Goal: Check status: Check status

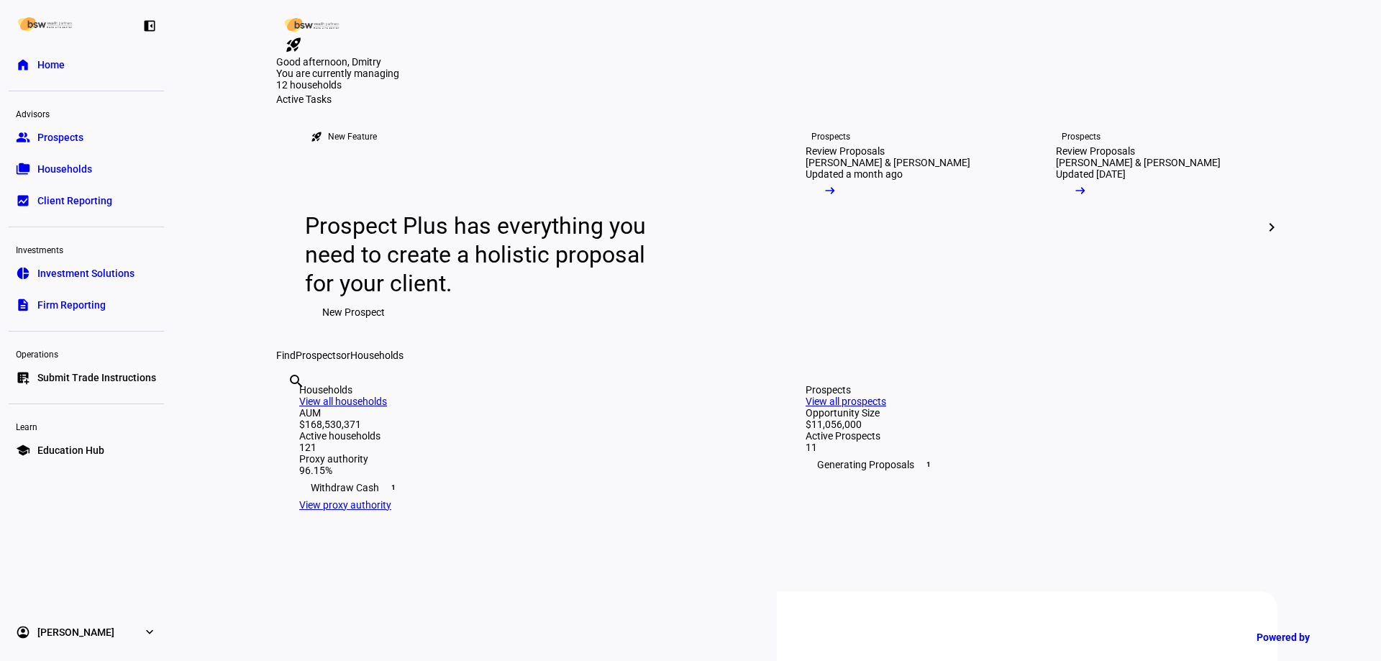
click at [299, 440] on div "search clear" at bounding box center [287, 400] width 23 height 79
click at [291, 409] on input "text" at bounding box center [289, 400] width 3 height 17
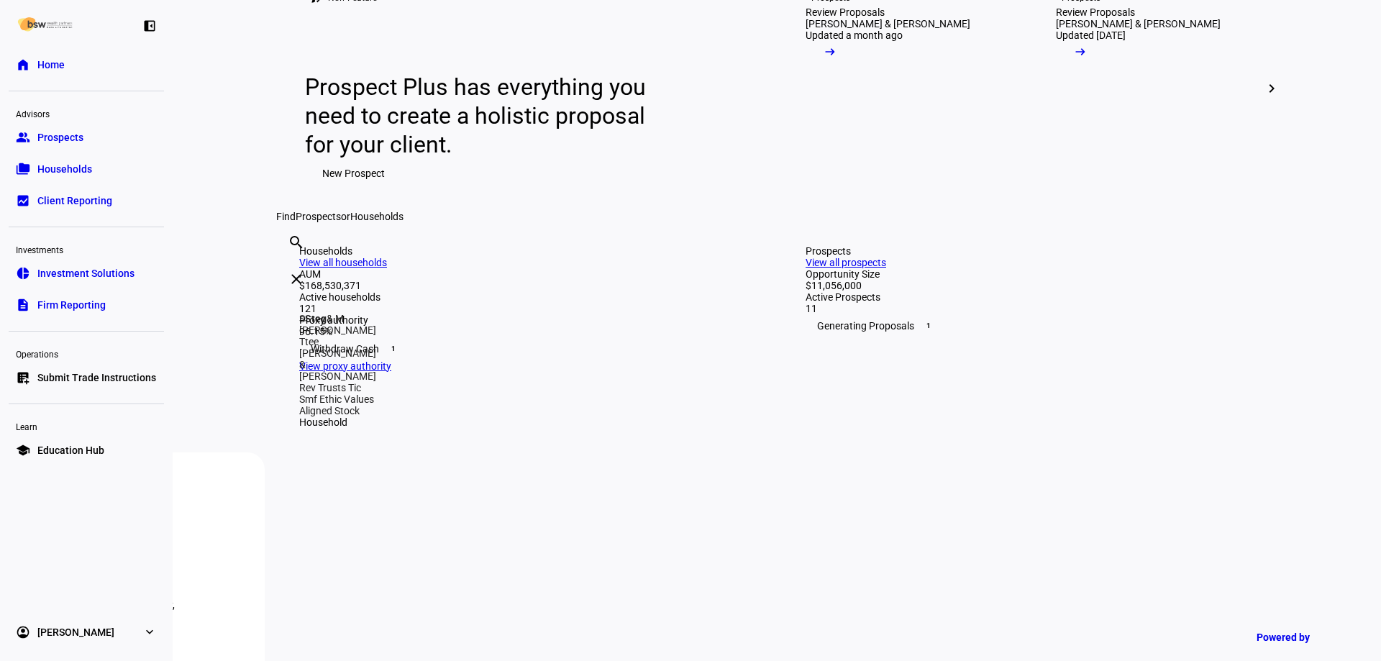
scroll to position [144, 0]
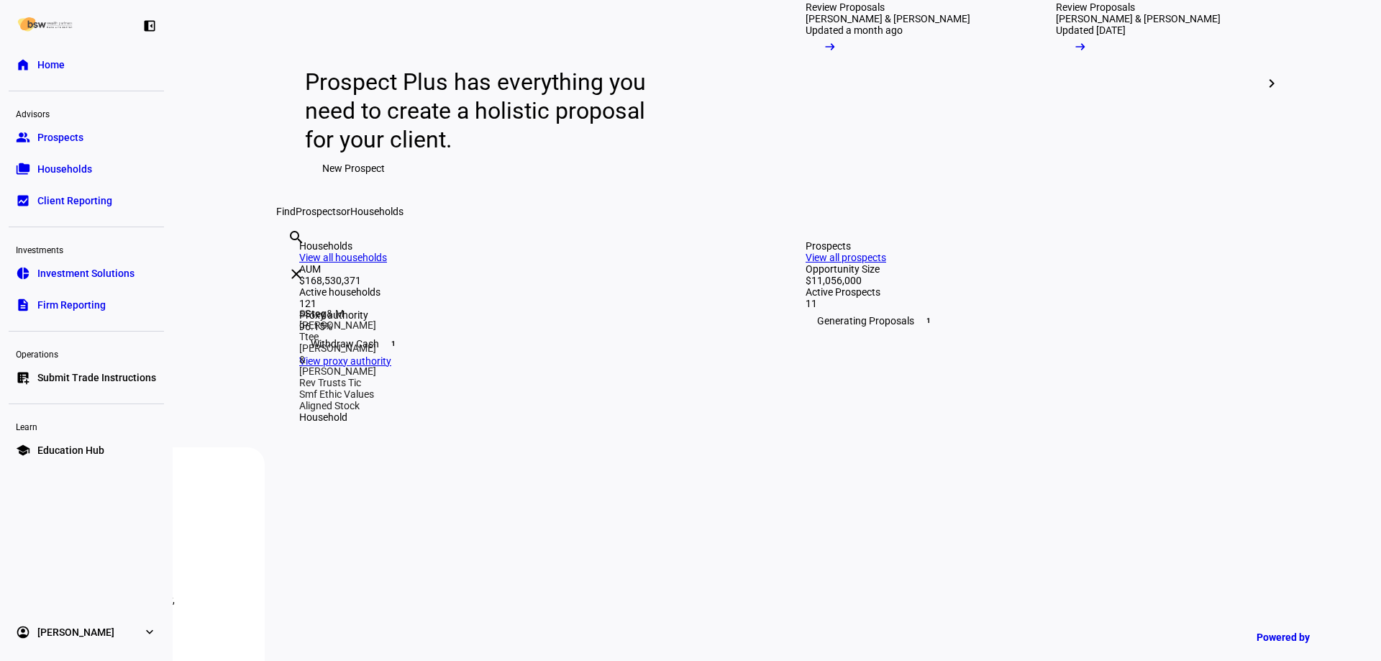
type input "steg"
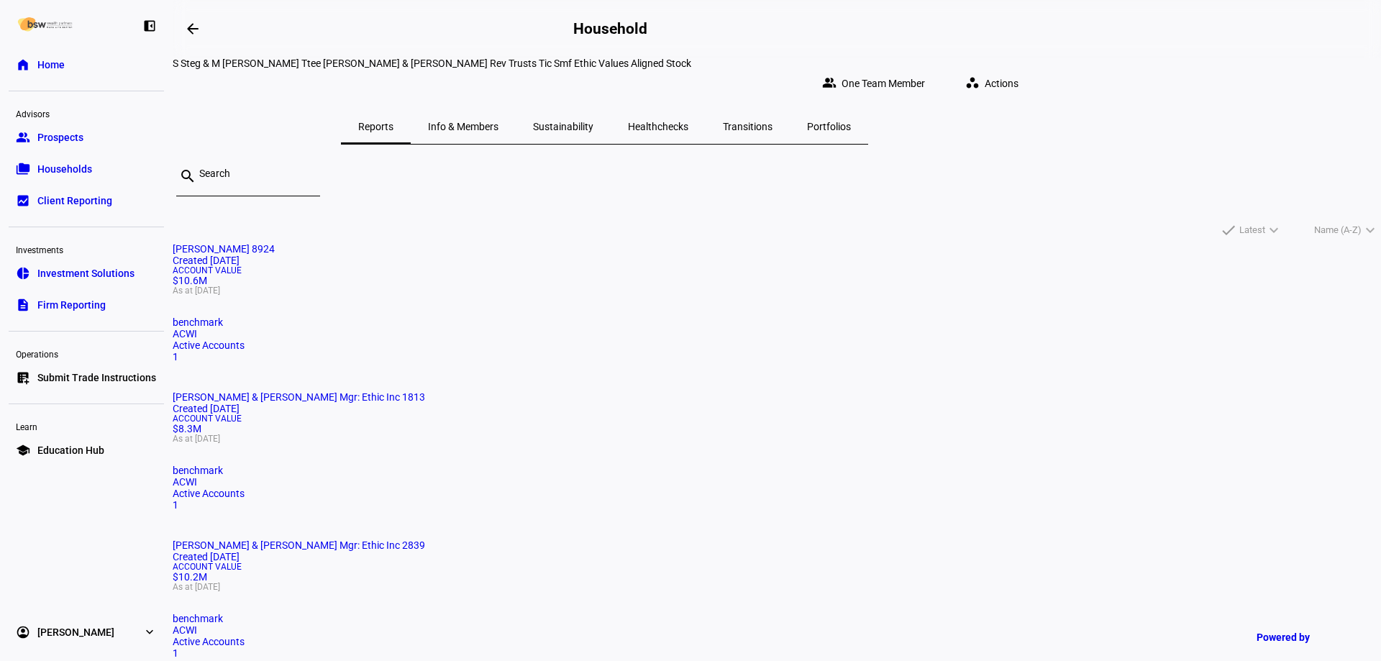
click at [491, 313] on mat-card "[PERSON_NAME] 8924 Created [DATE] Account Value $10.6M As at [DATE] benchmark A…" at bounding box center [777, 302] width 1208 height 119
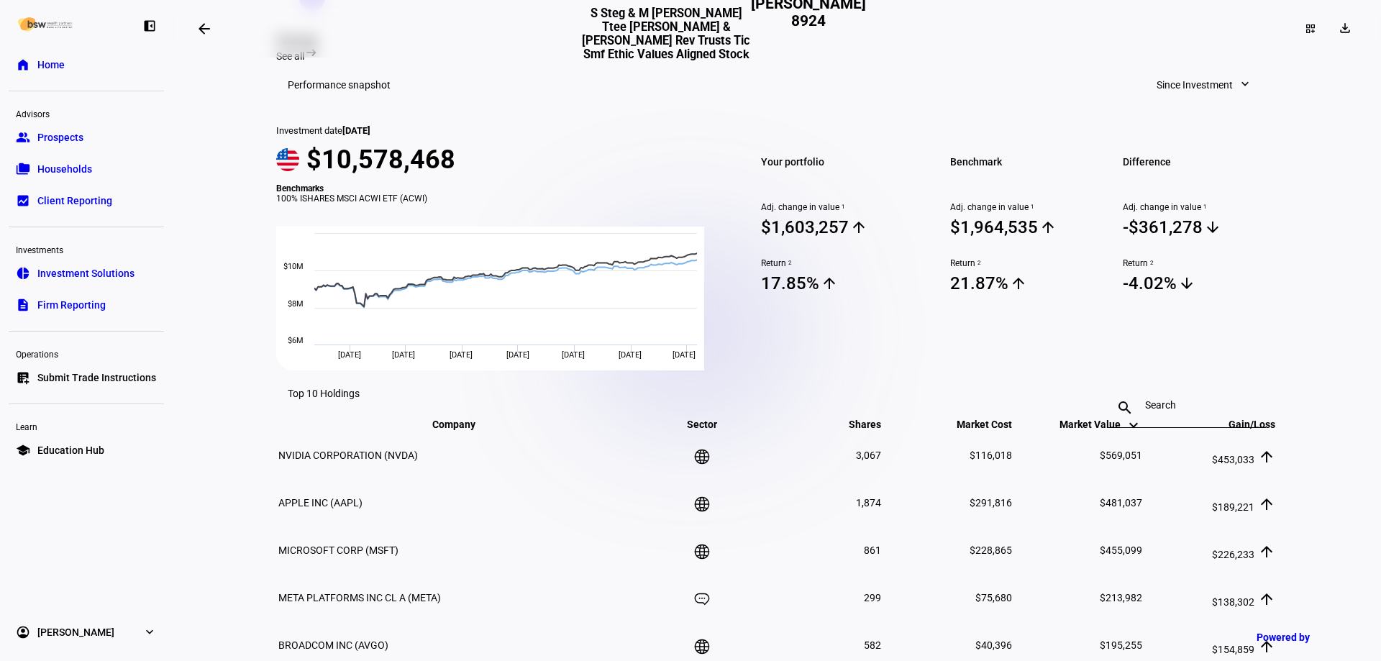
scroll to position [503, 0]
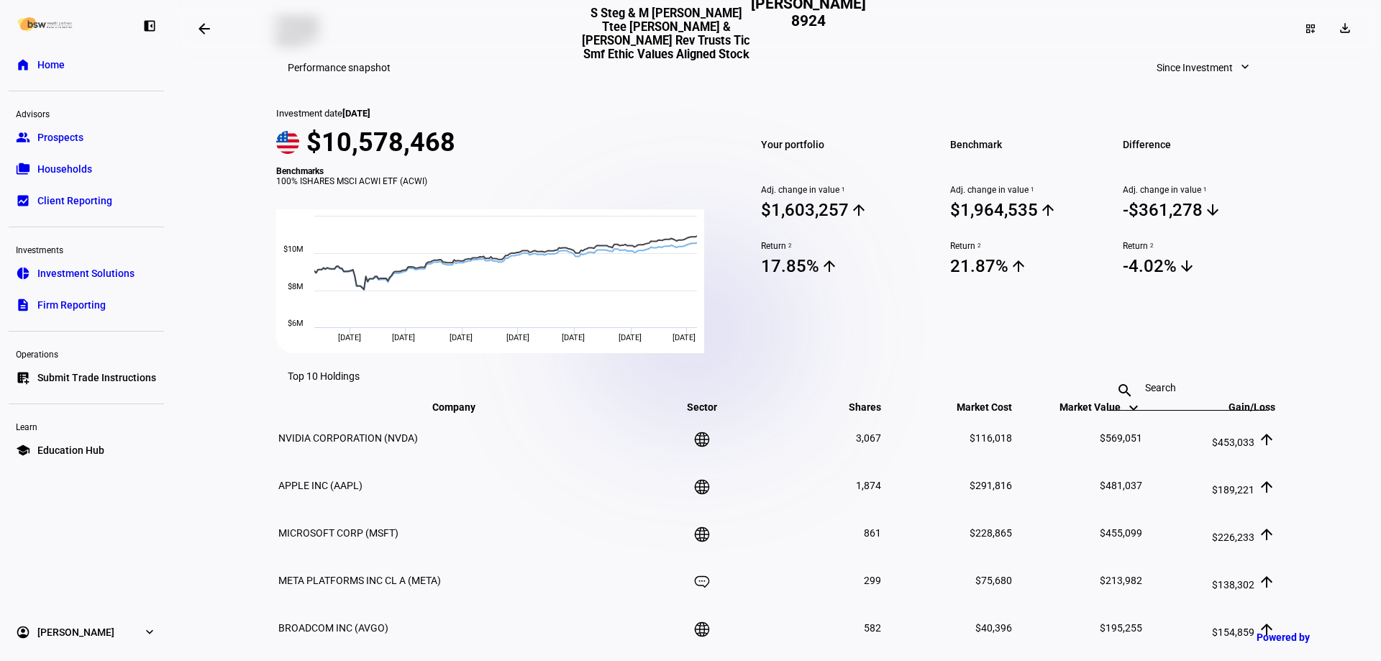
click at [1243, 82] on span at bounding box center [1204, 67] width 124 height 29
click at [1225, 196] on div "Year to Date" at bounding box center [1198, 202] width 119 height 12
click at [1216, 82] on span "Year to Date" at bounding box center [1205, 67] width 55 height 29
click at [1223, 161] on div "Quarter to Date" at bounding box center [1221, 167] width 119 height 12
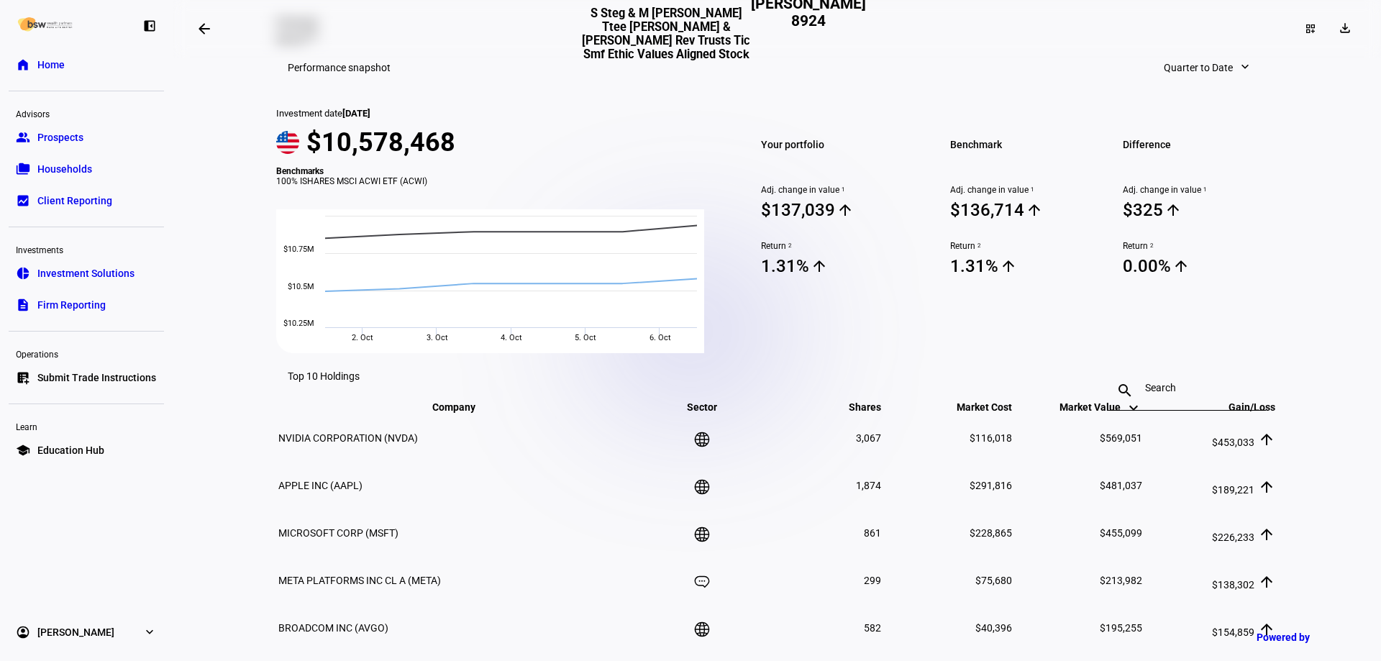
click at [1211, 82] on span "Quarter to Date" at bounding box center [1198, 67] width 69 height 29
click at [1215, 132] on div "Month to Date" at bounding box center [1206, 133] width 119 height 12
click at [1205, 82] on span "Month to Date" at bounding box center [1201, 67] width 64 height 29
click at [1210, 161] on div "Quarter to Date" at bounding box center [1211, 167] width 119 height 12
click at [1206, 82] on span "Quarter to Date" at bounding box center [1198, 67] width 69 height 29
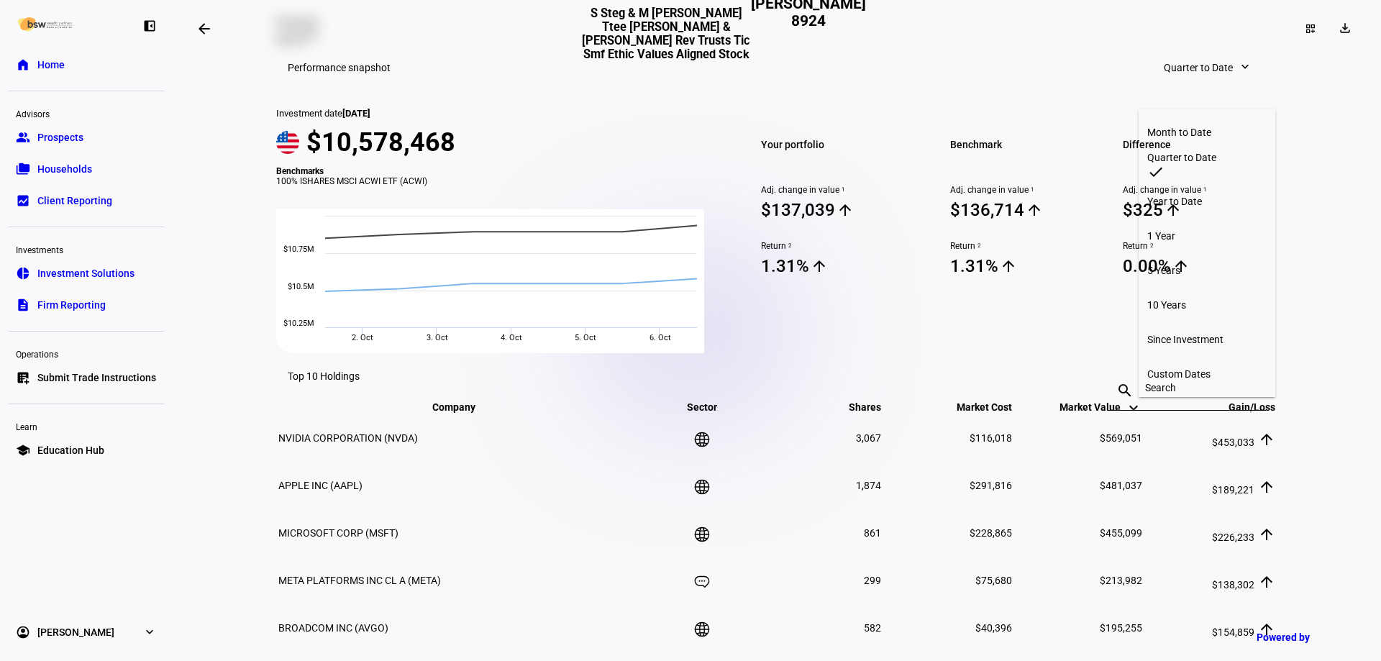
click at [1205, 196] on div "Year to Date" at bounding box center [1206, 202] width 119 height 12
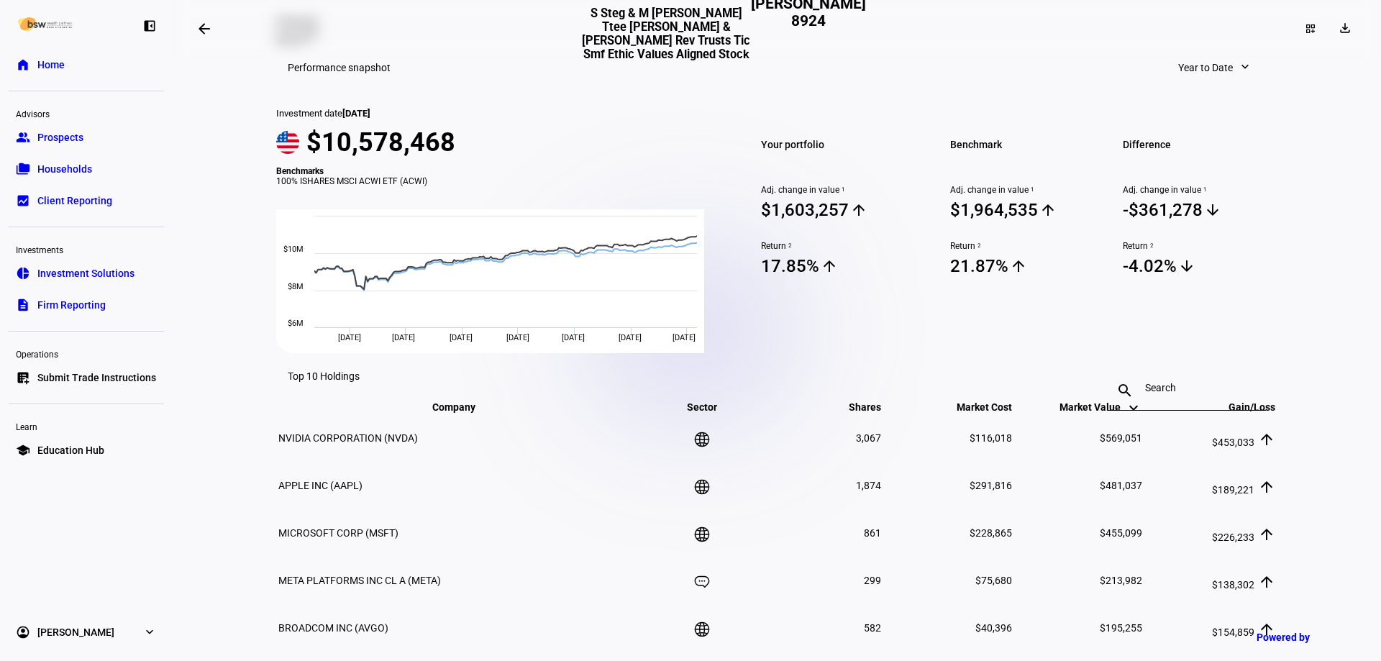
click at [1223, 82] on span at bounding box center [1215, 67] width 102 height 29
click at [1215, 334] on div "Since Investment" at bounding box center [1221, 340] width 119 height 12
click at [1238, 74] on mat-icon "expand_more" at bounding box center [1245, 67] width 14 height 14
click at [1201, 357] on button "Custom Dates" at bounding box center [1198, 374] width 137 height 35
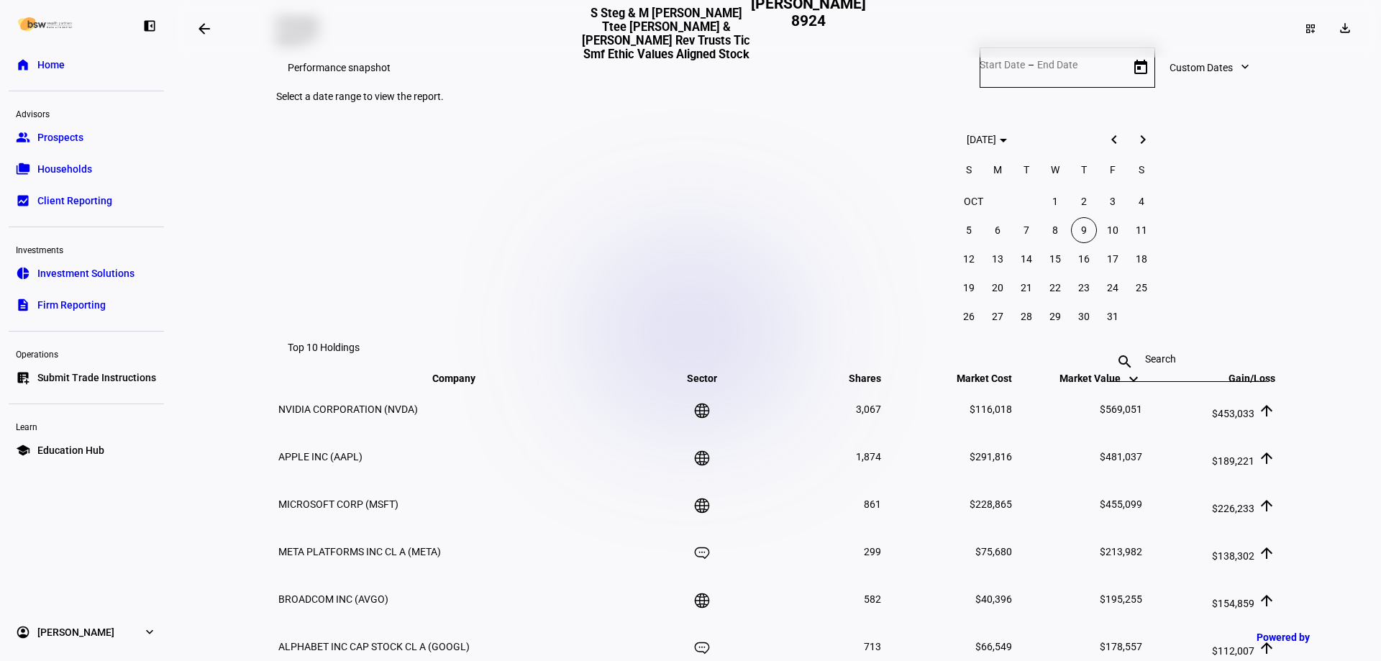
click at [1108, 140] on span "Previous month" at bounding box center [1114, 139] width 29 height 29
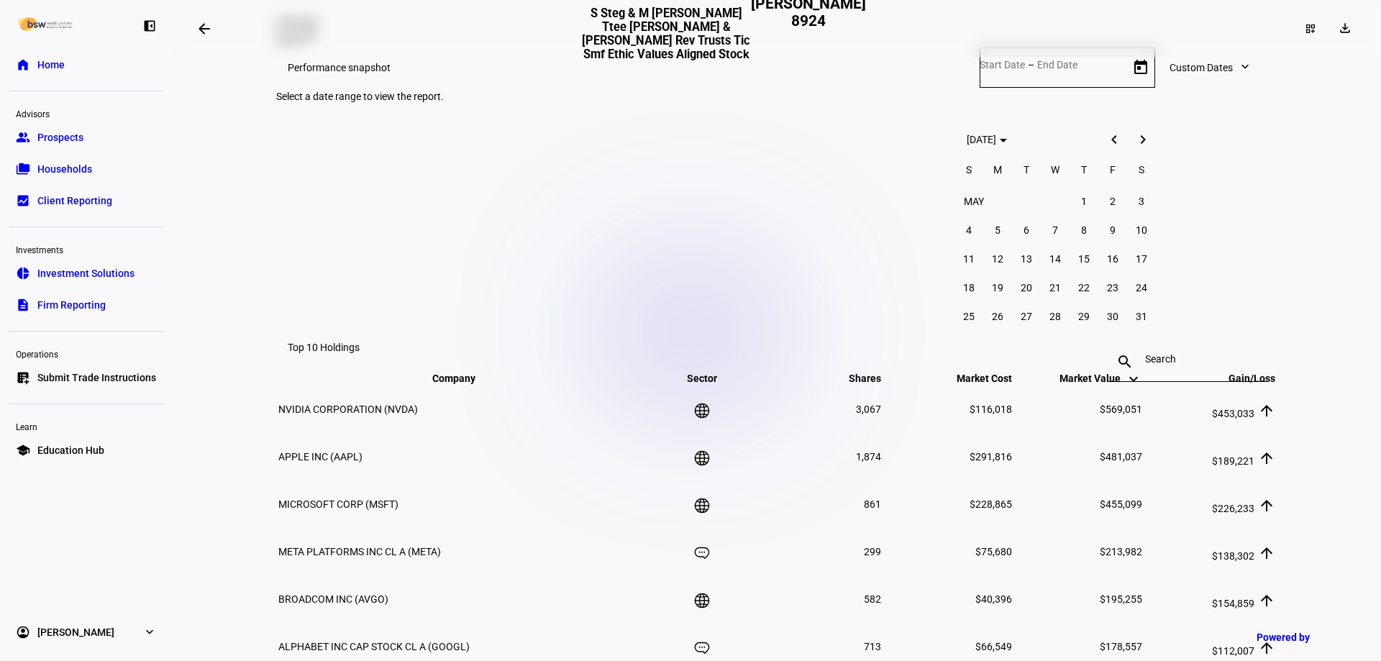
click at [1108, 140] on span "Previous month" at bounding box center [1114, 139] width 29 height 29
click at [1065, 259] on span "12" at bounding box center [1055, 259] width 26 height 26
type input "[DATE]"
click at [1142, 143] on span "Next month" at bounding box center [1143, 139] width 29 height 29
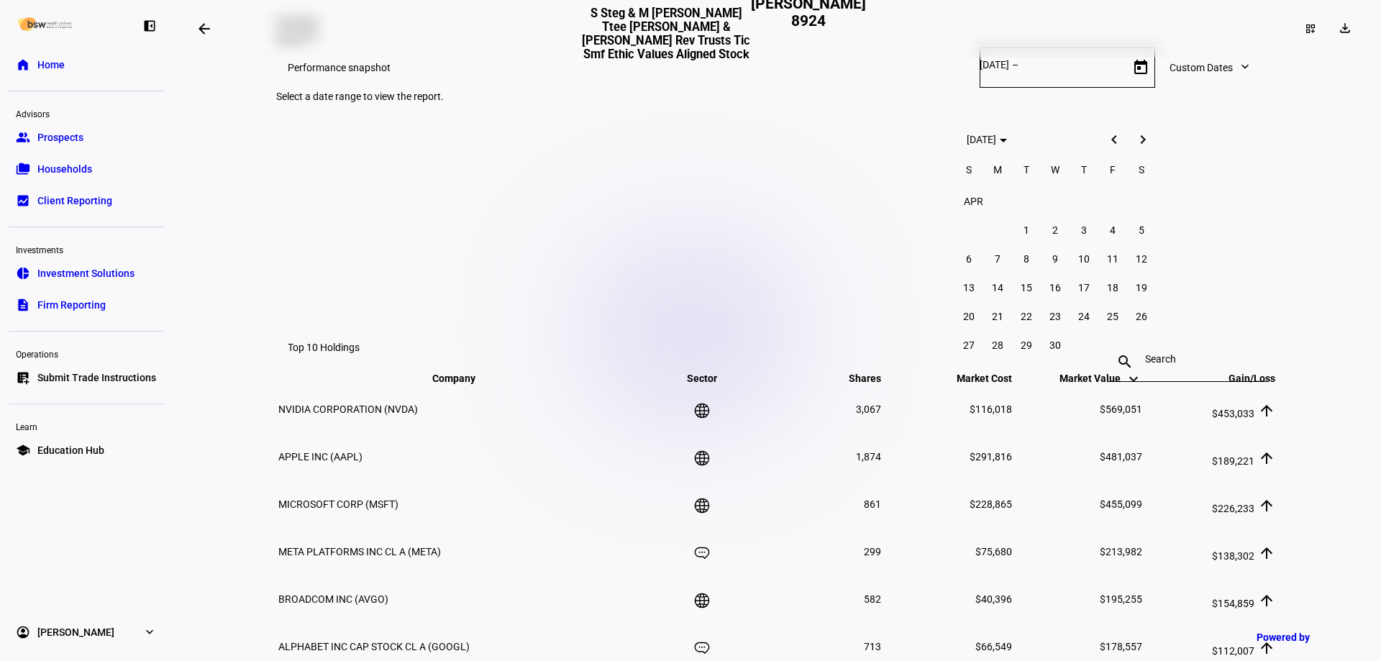
click at [1141, 143] on span "Next month" at bounding box center [1143, 139] width 29 height 29
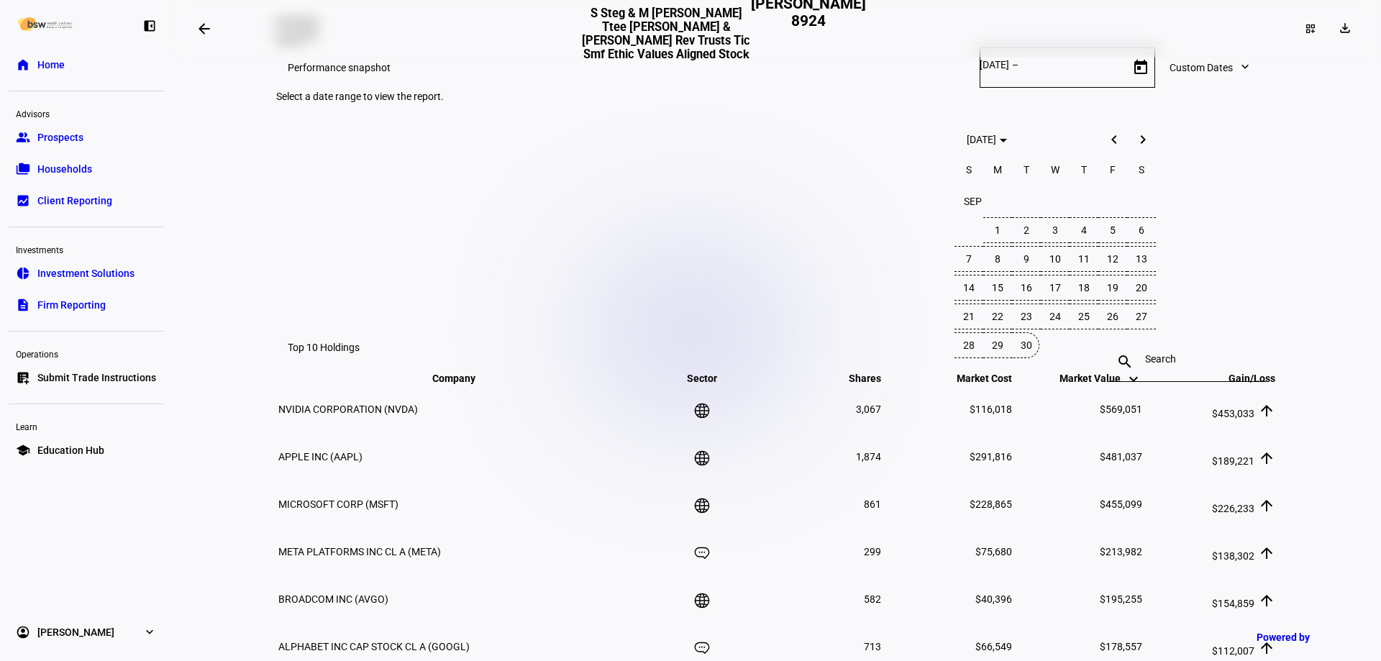
click at [1025, 352] on span "30" at bounding box center [1026, 345] width 26 height 26
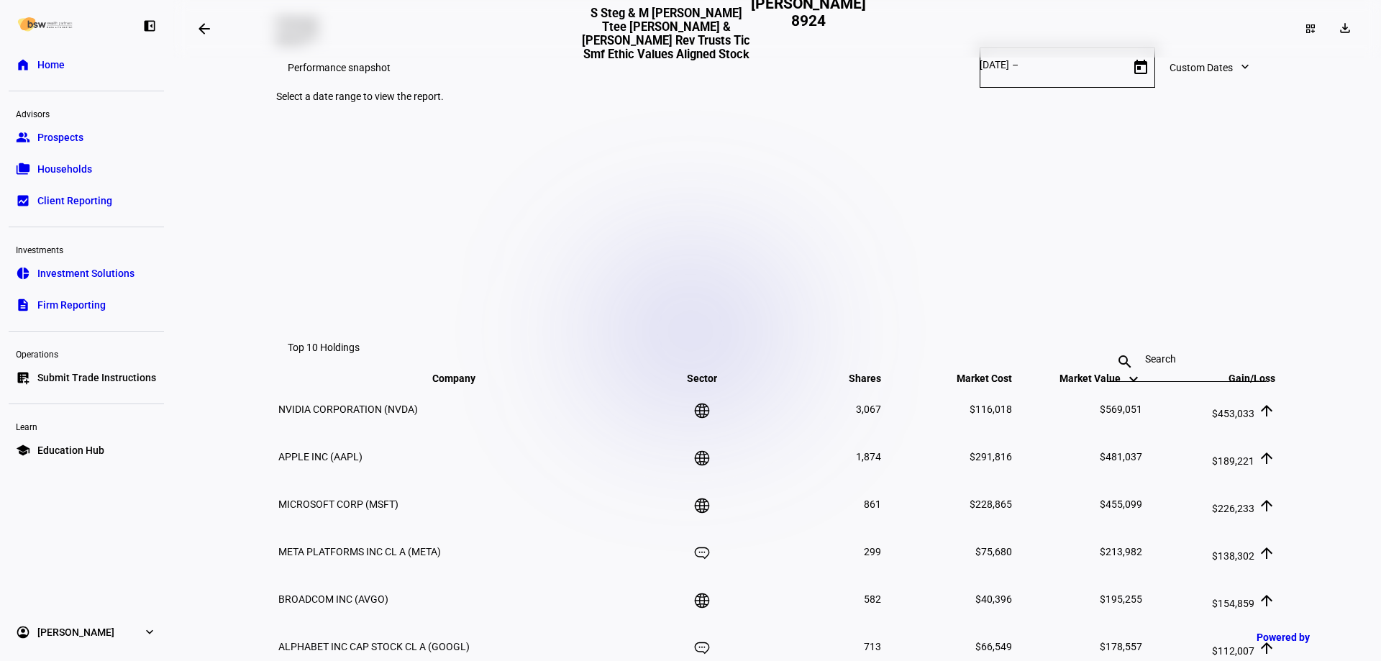
type input "[DATE]"
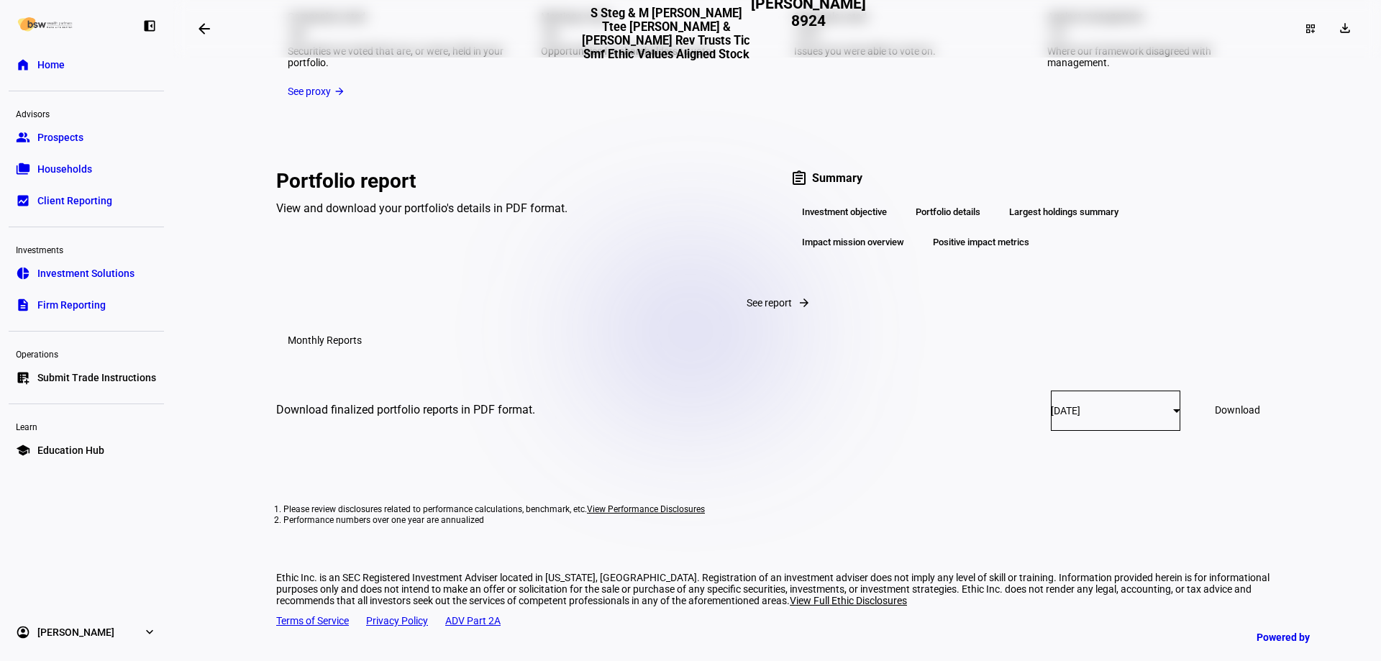
scroll to position [2561, 0]
click at [1228, 427] on span at bounding box center [1238, 410] width 80 height 35
